Goal: Navigation & Orientation: Understand site structure

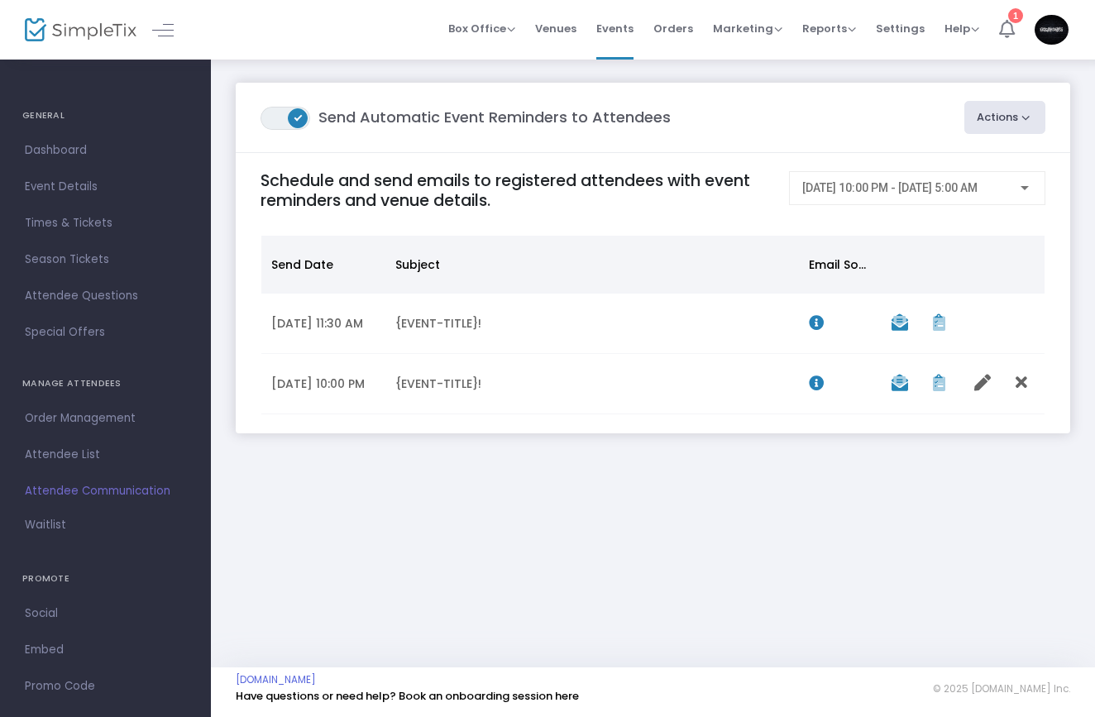
click at [1007, 27] on icon at bounding box center [1007, 29] width 16 height 18
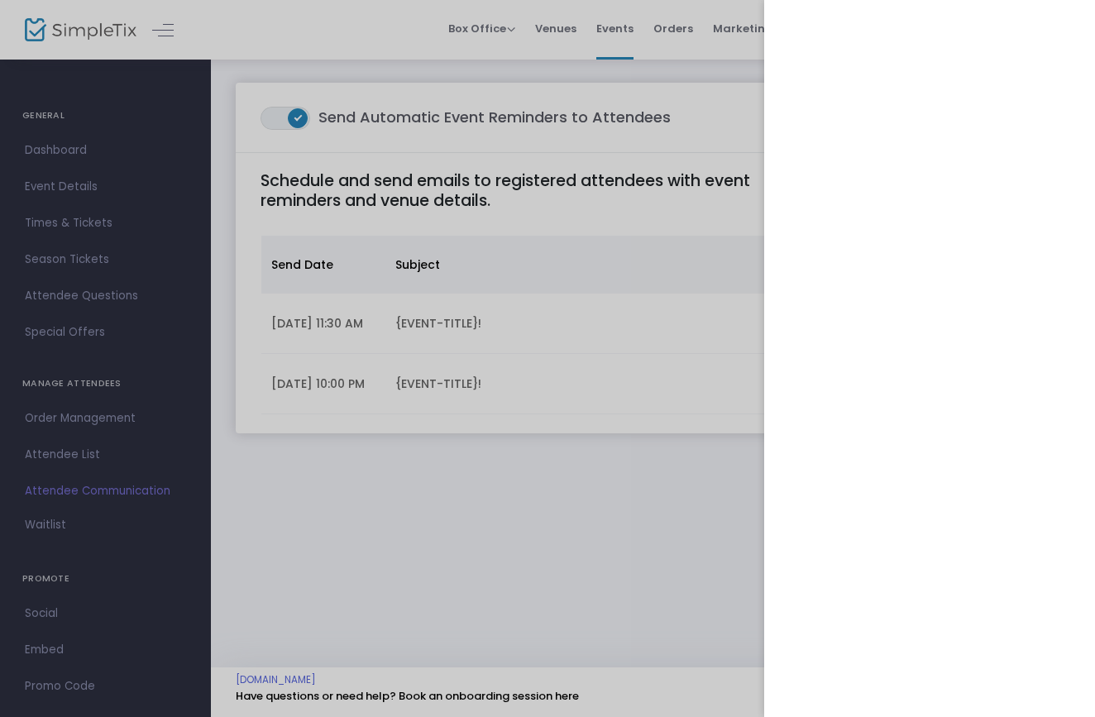
click at [322, 531] on div at bounding box center [547, 358] width 1095 height 717
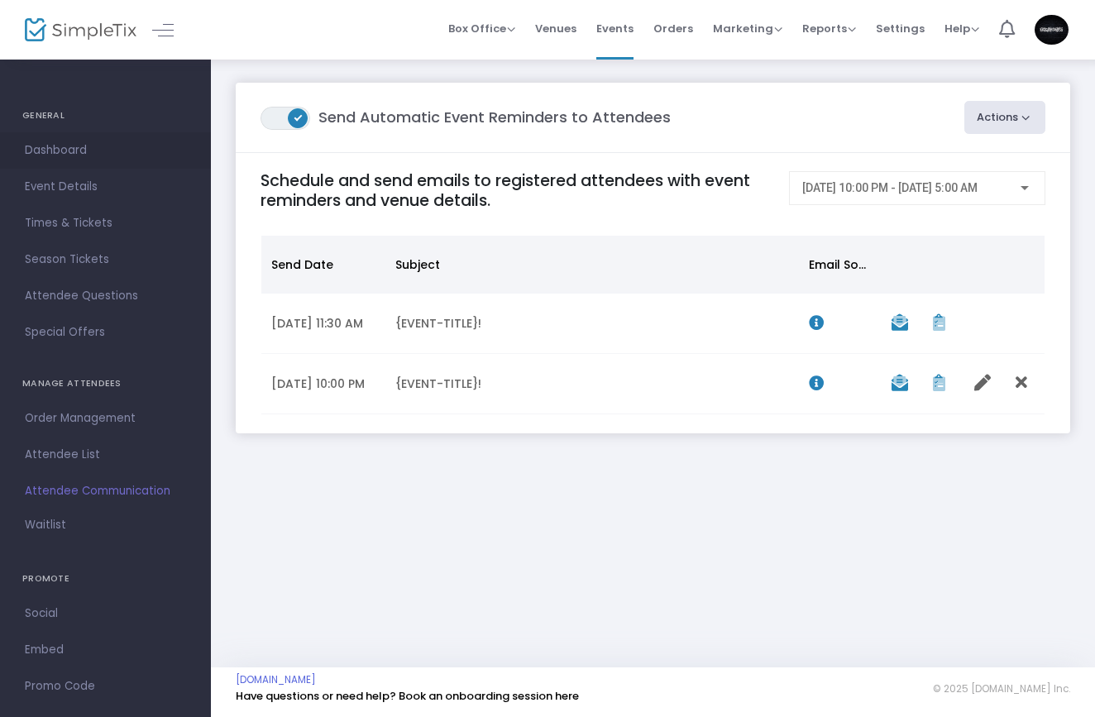
click at [120, 150] on span "Dashboard" at bounding box center [105, 151] width 161 height 22
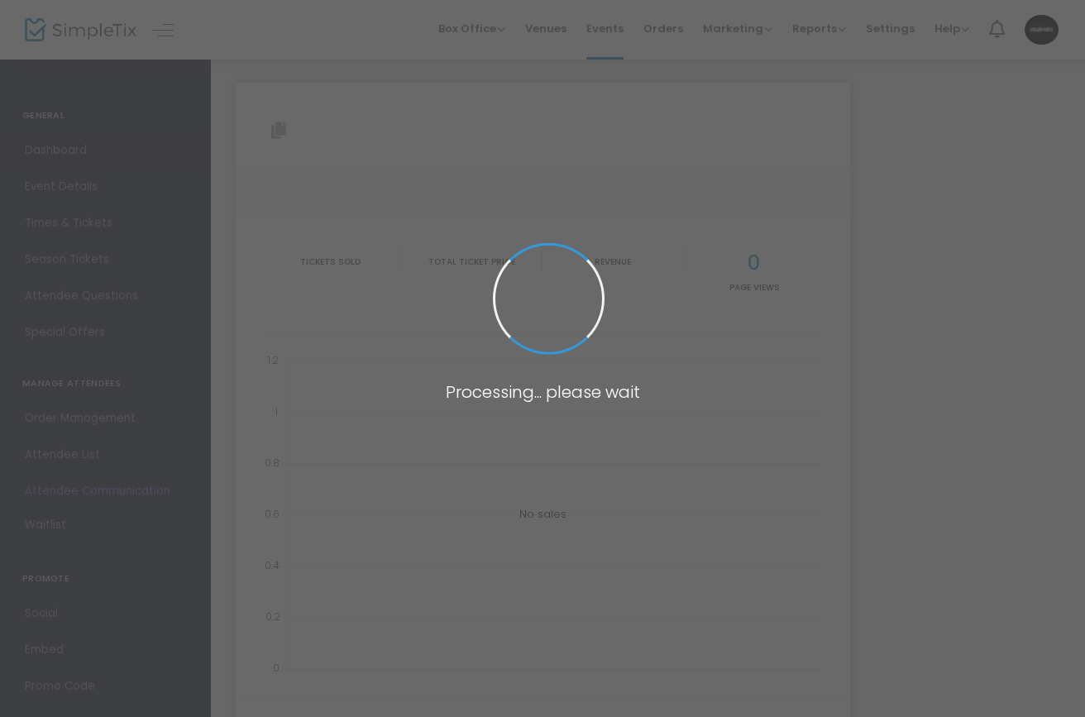
type input "[URL][DOMAIN_NAME]"
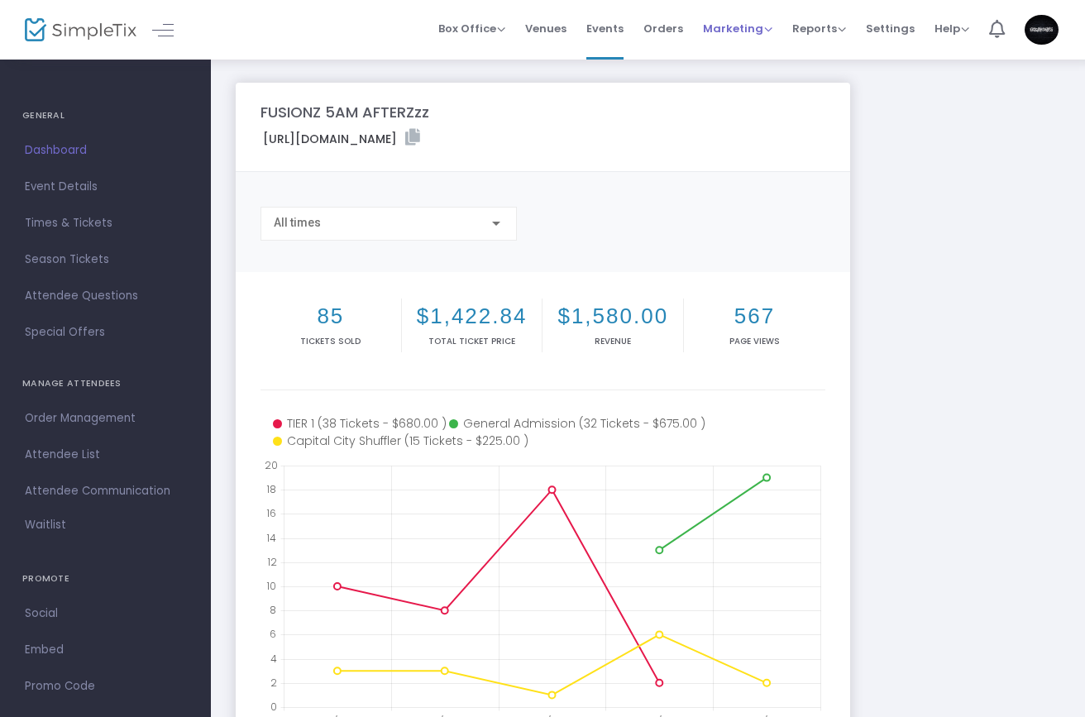
click at [763, 25] on span "Marketing" at bounding box center [737, 29] width 69 height 16
click at [758, 62] on li "Promo Codes" at bounding box center [769, 56] width 132 height 32
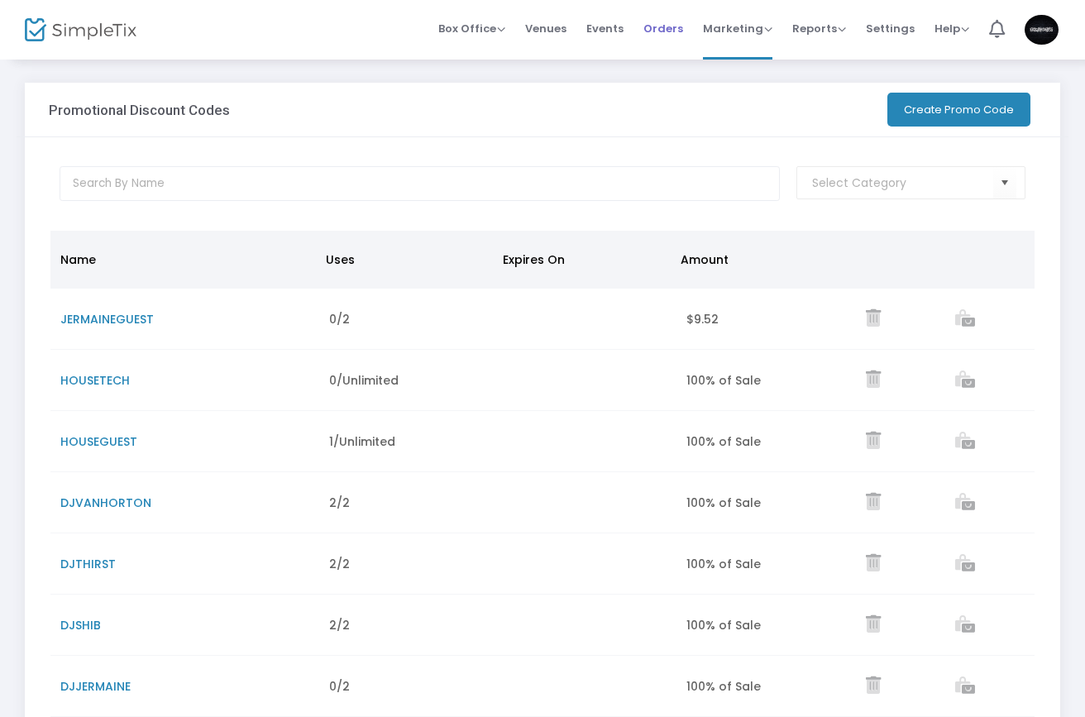
click at [659, 27] on span "Orders" at bounding box center [664, 28] width 40 height 42
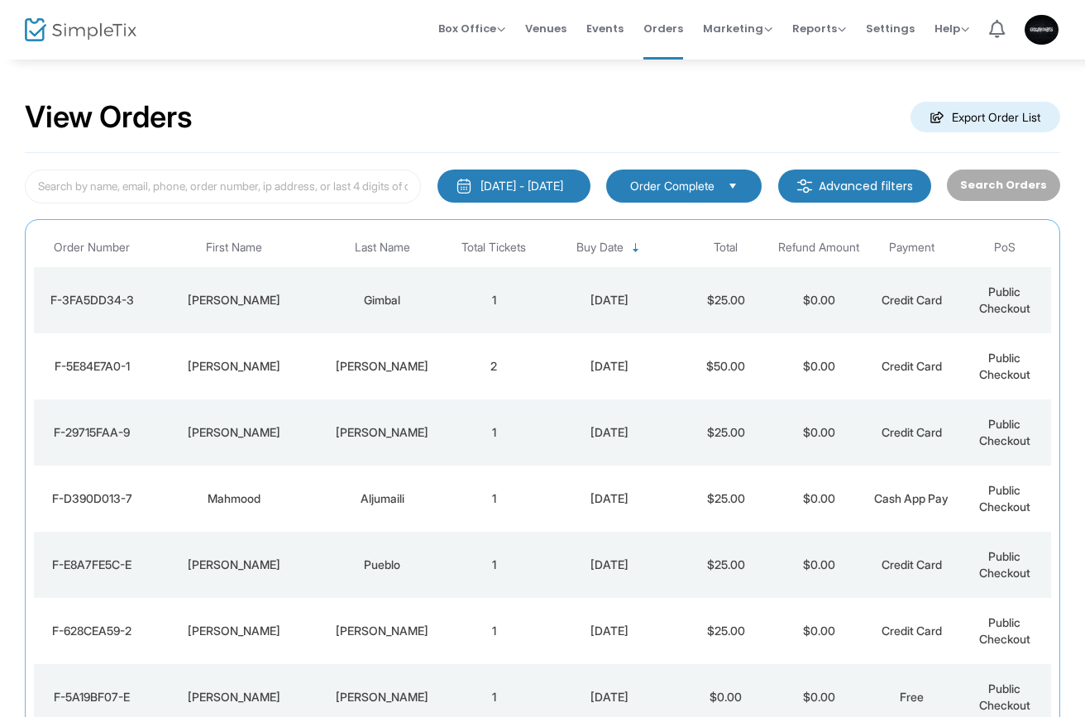
click at [41, 34] on img at bounding box center [81, 30] width 112 height 24
